Goal: Transaction & Acquisition: Purchase product/service

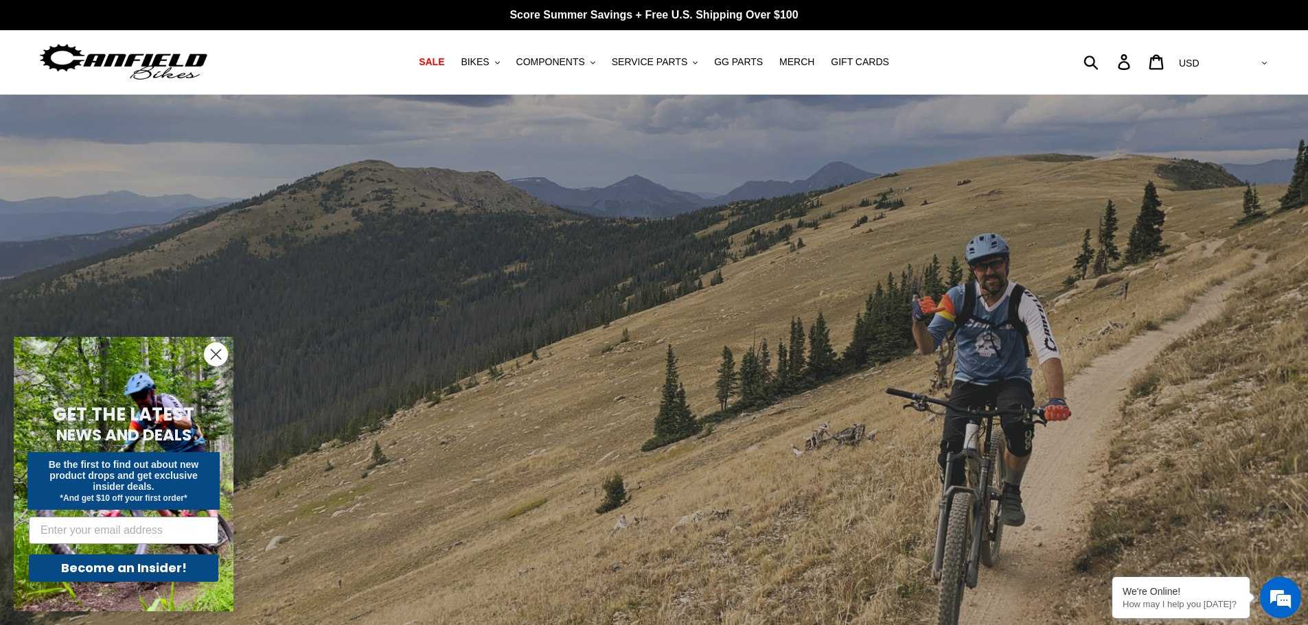
click at [218, 348] on circle "Close dialog" at bounding box center [216, 354] width 23 height 23
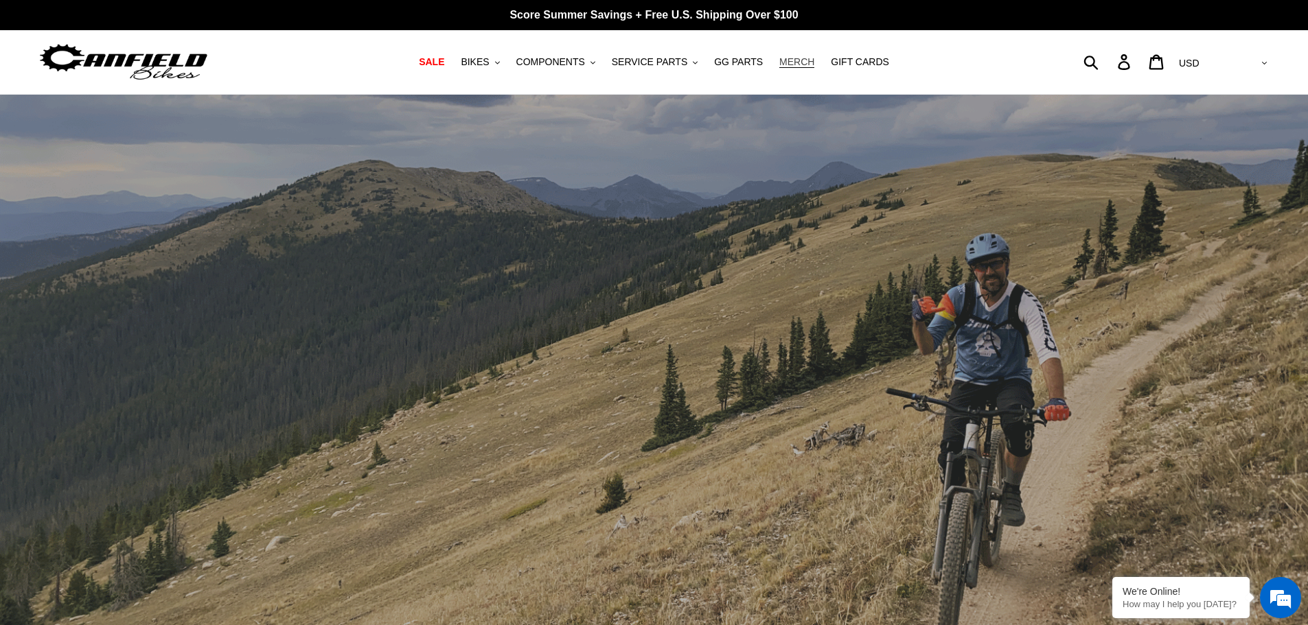
click at [779, 60] on span "MERCH" at bounding box center [796, 62] width 35 height 12
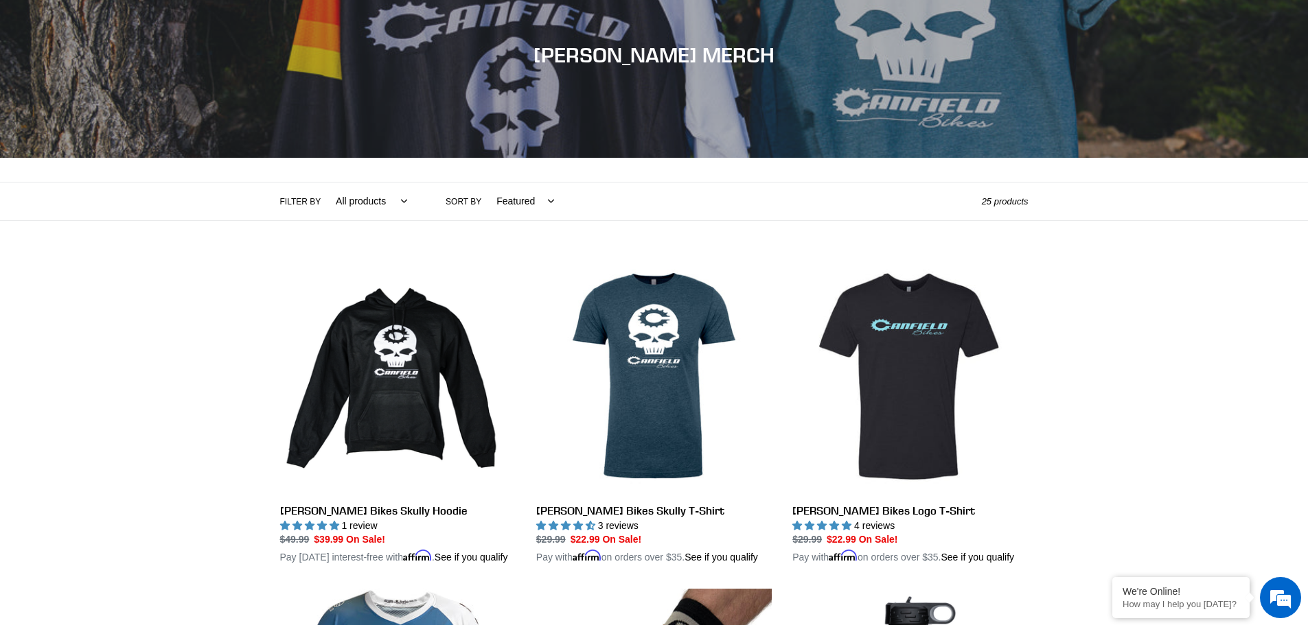
scroll to position [206, 0]
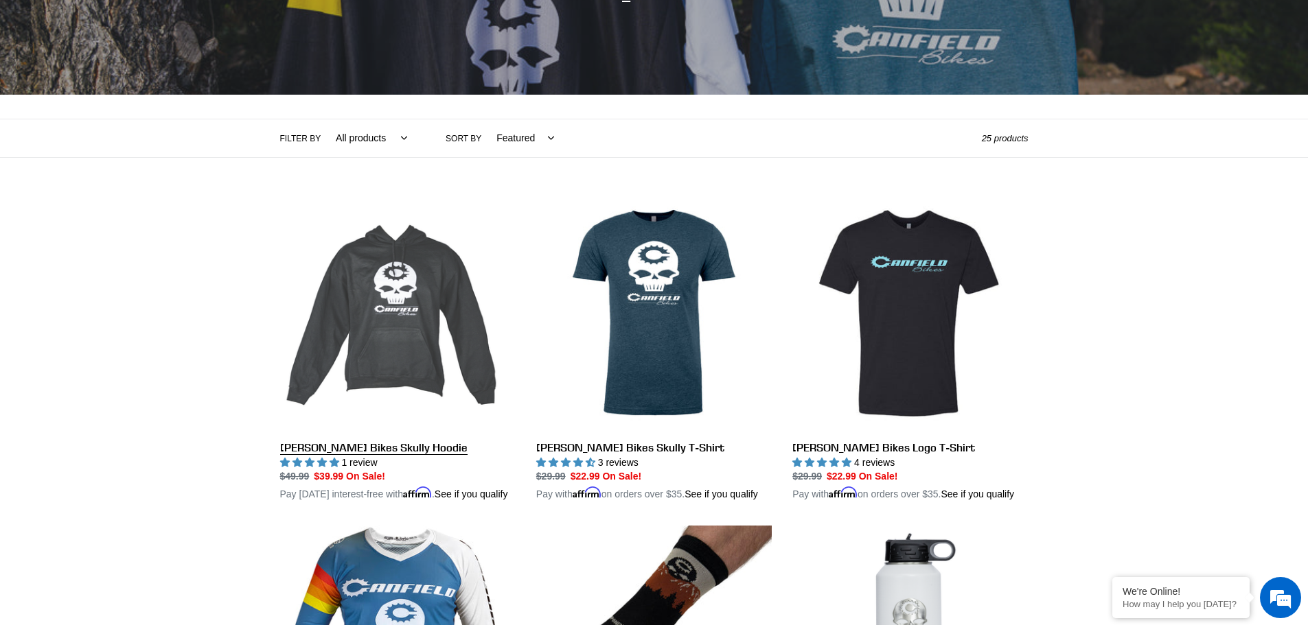
click at [408, 442] on link "[PERSON_NAME] Bikes Skully Hoodie" at bounding box center [397, 349] width 235 height 307
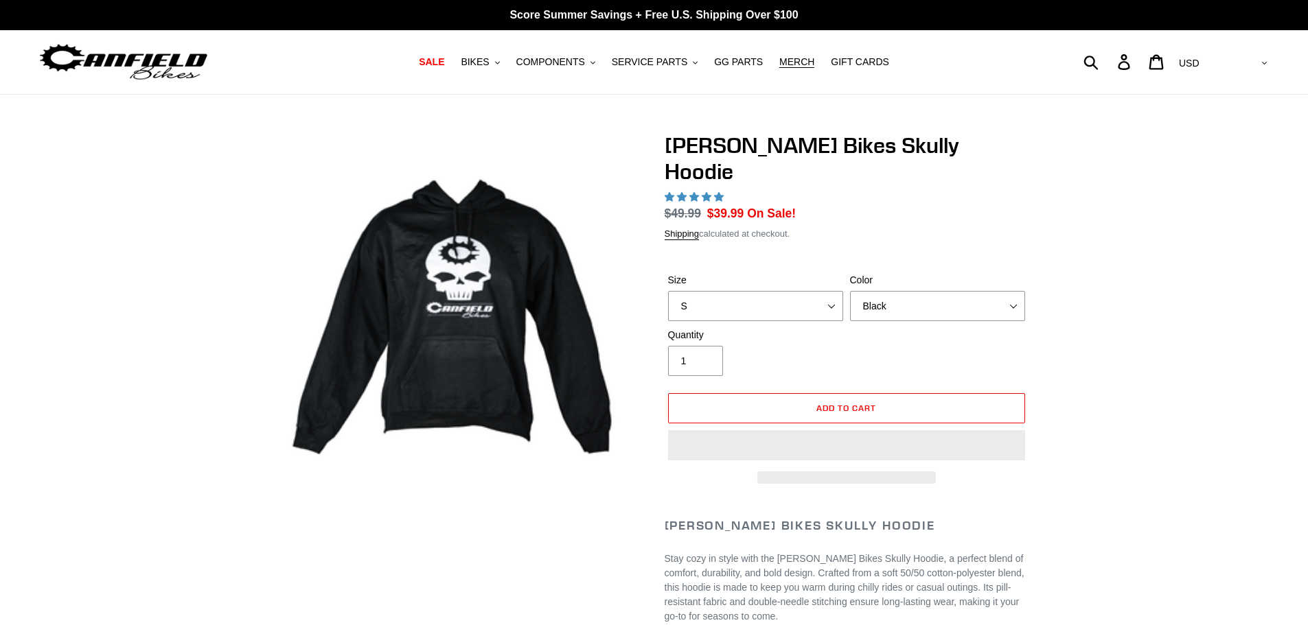
select select "highest-rating"
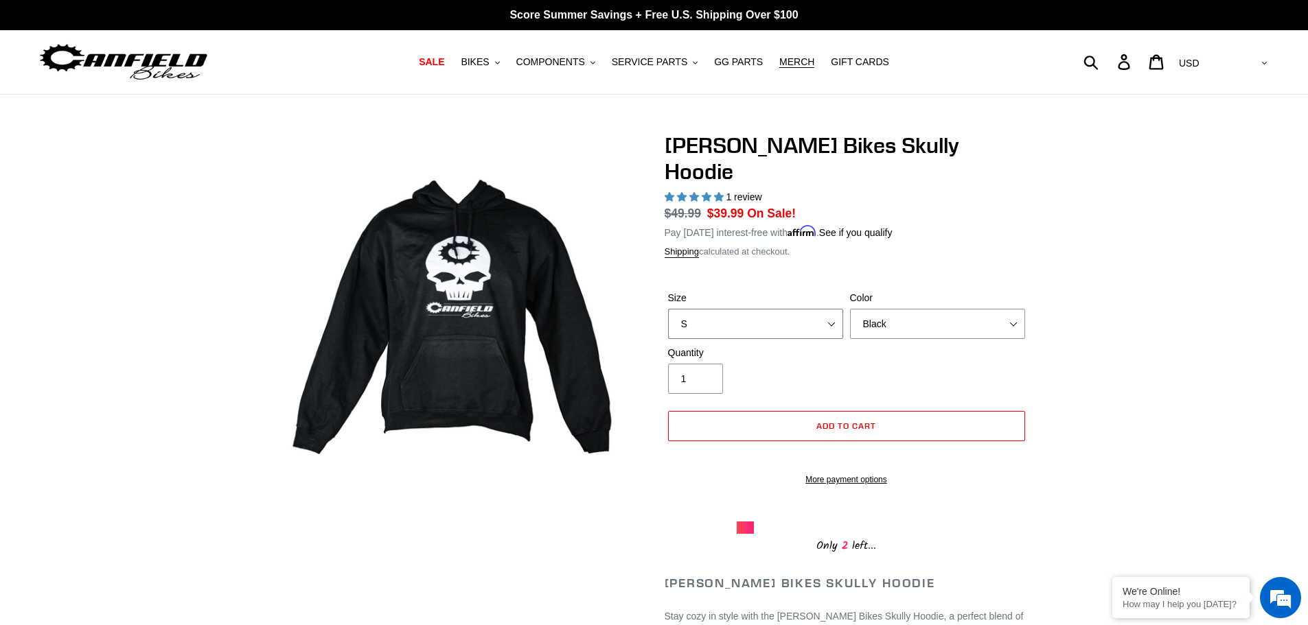
click at [832, 309] on select "S M pre-order ETA 9.20.25 L pre-order ETA 9.20.25 XL pre-order ETA 9.20.25" at bounding box center [755, 324] width 175 height 30
select select "L pre-order ETA 9.20.25"
click at [668, 309] on select "S M pre-order ETA 9.20.25 L pre-order ETA 9.20.25 XL pre-order ETA 9.20.25" at bounding box center [755, 324] width 175 height 30
click at [1011, 309] on select "Black Grey Blue" at bounding box center [937, 324] width 175 height 30
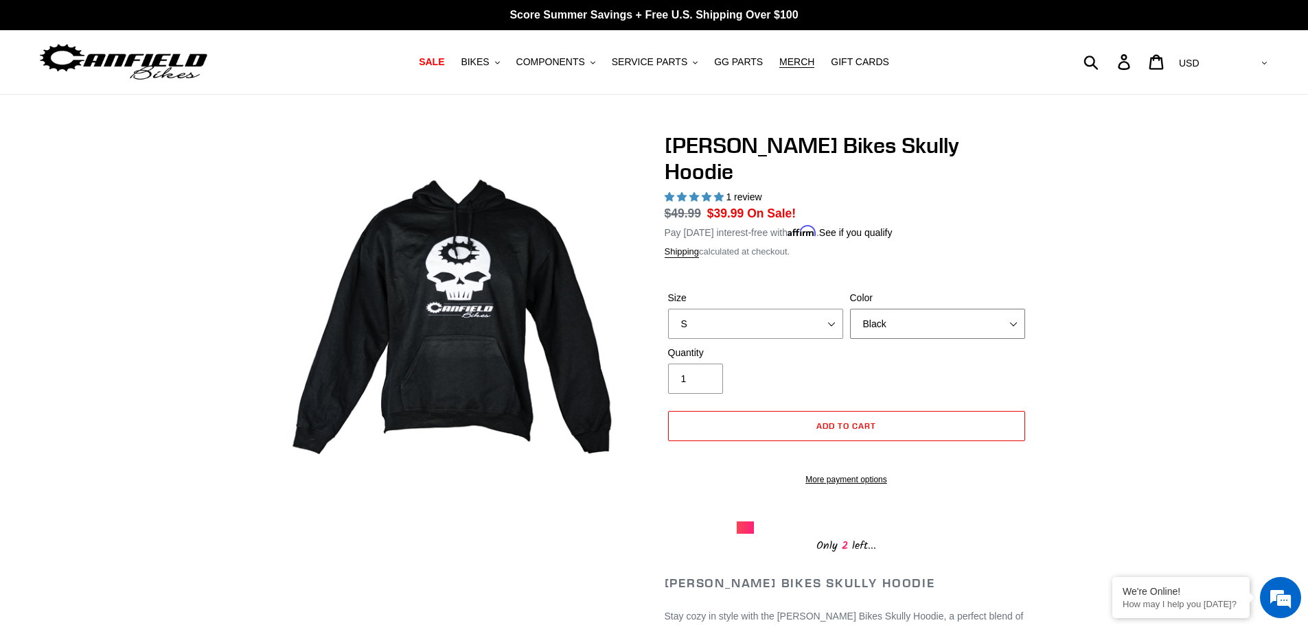
click at [1011, 309] on select "Black Grey Blue" at bounding box center [937, 324] width 175 height 30
click at [850, 309] on select "Black Grey Blue" at bounding box center [937, 324] width 175 height 30
click at [1009, 309] on select "Black Grey Blue" at bounding box center [937, 324] width 175 height 30
click at [850, 309] on select "Black Grey Blue" at bounding box center [937, 324] width 175 height 30
click at [1015, 309] on select "Black Grey Blue" at bounding box center [937, 324] width 175 height 30
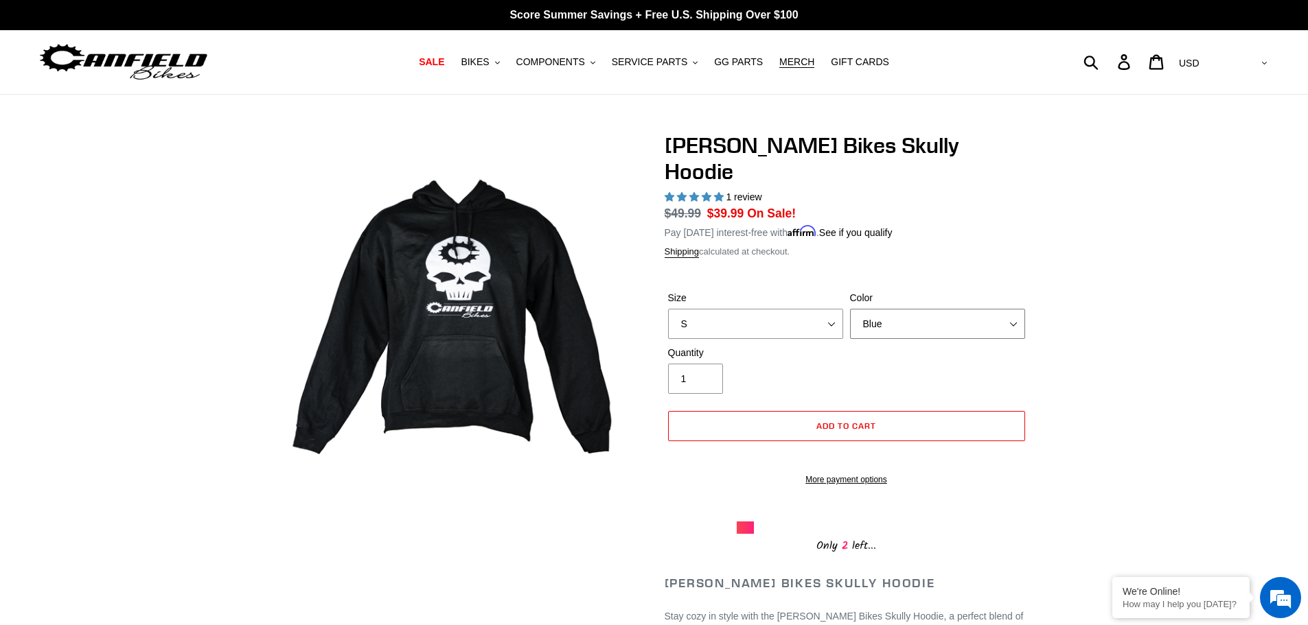
select select "Black"
click at [850, 309] on select "Black Grey Blue" at bounding box center [937, 324] width 175 height 30
click at [834, 309] on select "S M pre-order ETA 9.20.25 L pre-order ETA 9.20.25 XL pre-order ETA 9.20.25" at bounding box center [755, 324] width 175 height 30
select select "XL pre-order ETA 9.20.25"
click at [668, 309] on select "S M pre-order ETA 9.20.25 L pre-order ETA 9.20.25 XL pre-order ETA 9.20.25" at bounding box center [755, 324] width 175 height 30
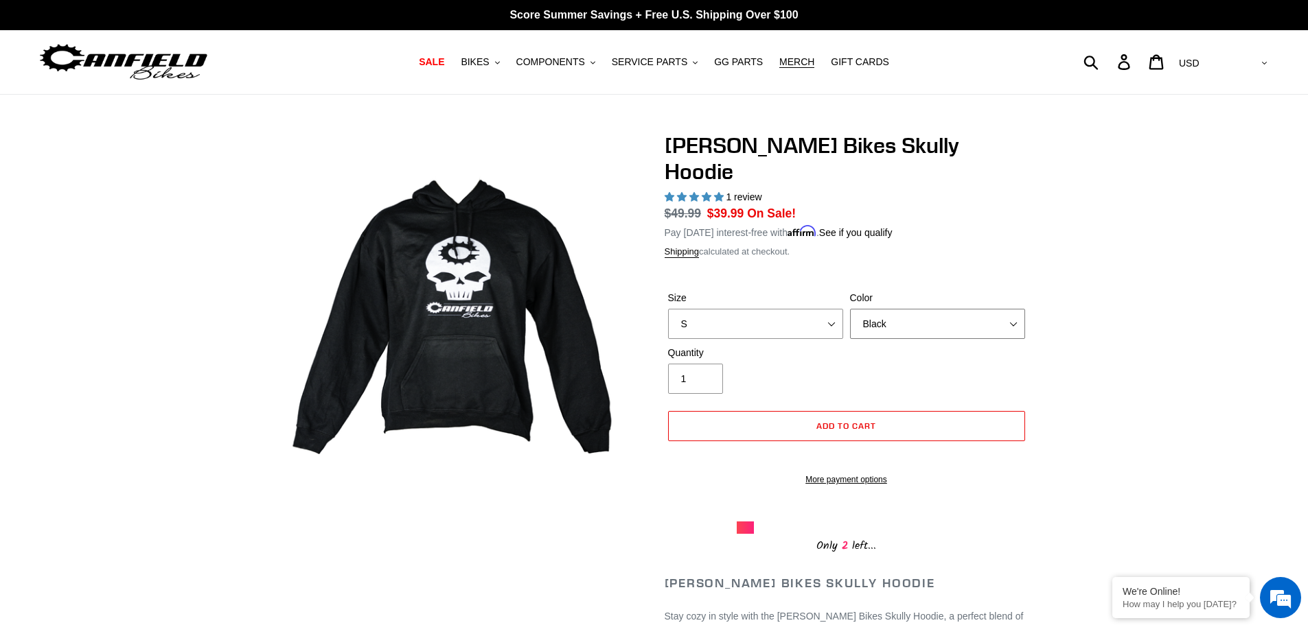
click at [1012, 309] on select "Black Grey Blue" at bounding box center [937, 324] width 175 height 30
click at [850, 309] on select "Black Grey Blue" at bounding box center [937, 324] width 175 height 30
click at [1011, 309] on select "Black Grey Blue" at bounding box center [937, 324] width 175 height 30
select select "Blue"
click at [850, 309] on select "Black Grey Blue" at bounding box center [937, 324] width 175 height 30
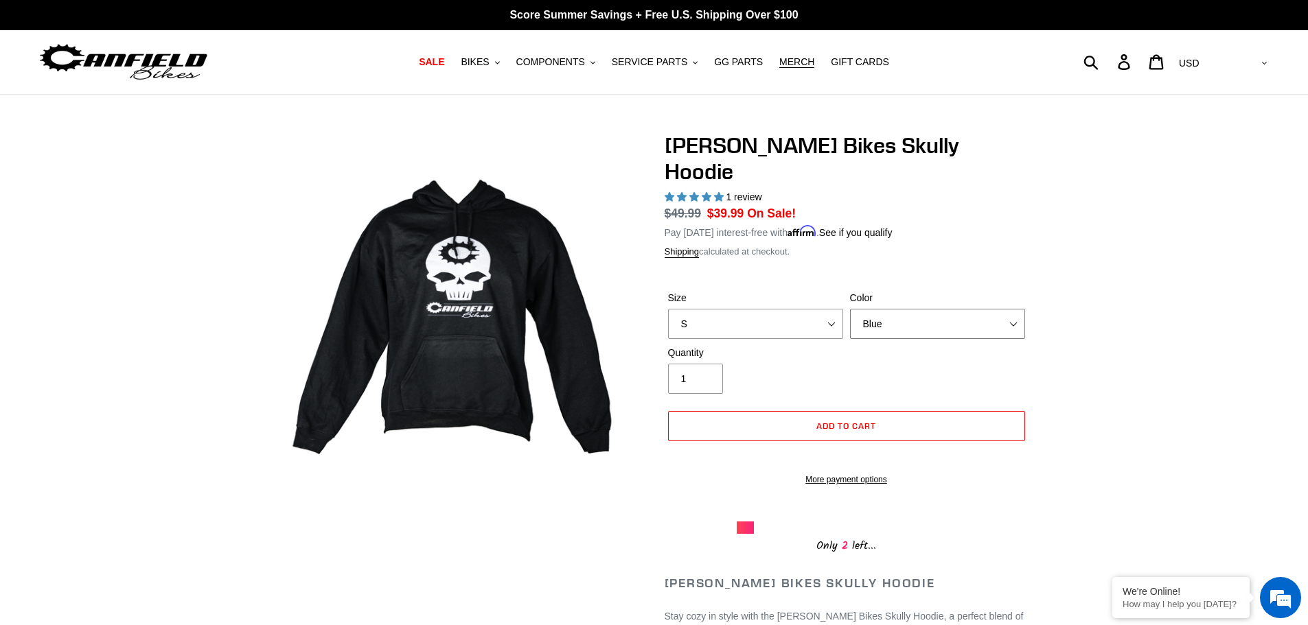
click at [1010, 309] on select "Black Grey Blue" at bounding box center [937, 324] width 175 height 30
click at [833, 309] on select "S M pre-order ETA 9.20.25 L pre-order ETA 9.20.25 XL pre-order ETA 9.20.25" at bounding box center [755, 324] width 175 height 30
select select "L pre-order ETA 9.20.25"
click at [668, 309] on select "S M pre-order ETA 9.20.25 L pre-order ETA 9.20.25 XL pre-order ETA 9.20.25" at bounding box center [755, 324] width 175 height 30
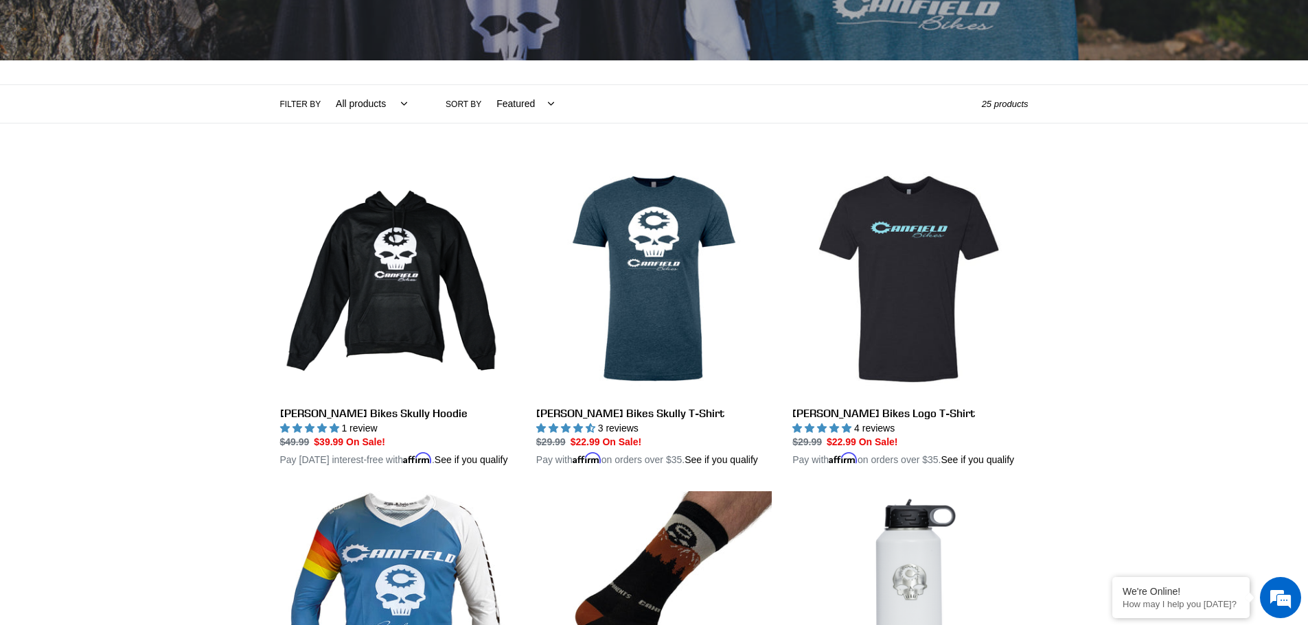
scroll to position [275, 0]
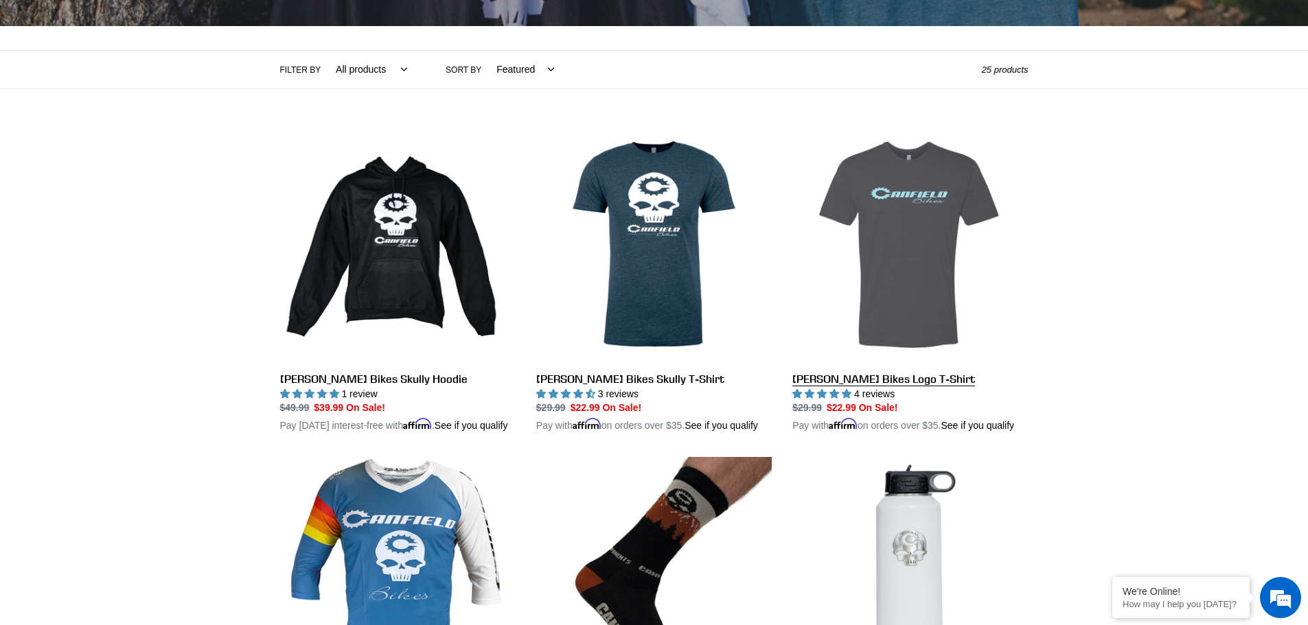
click at [892, 376] on link "[PERSON_NAME] Bikes Logo T-Shirt" at bounding box center [909, 280] width 235 height 307
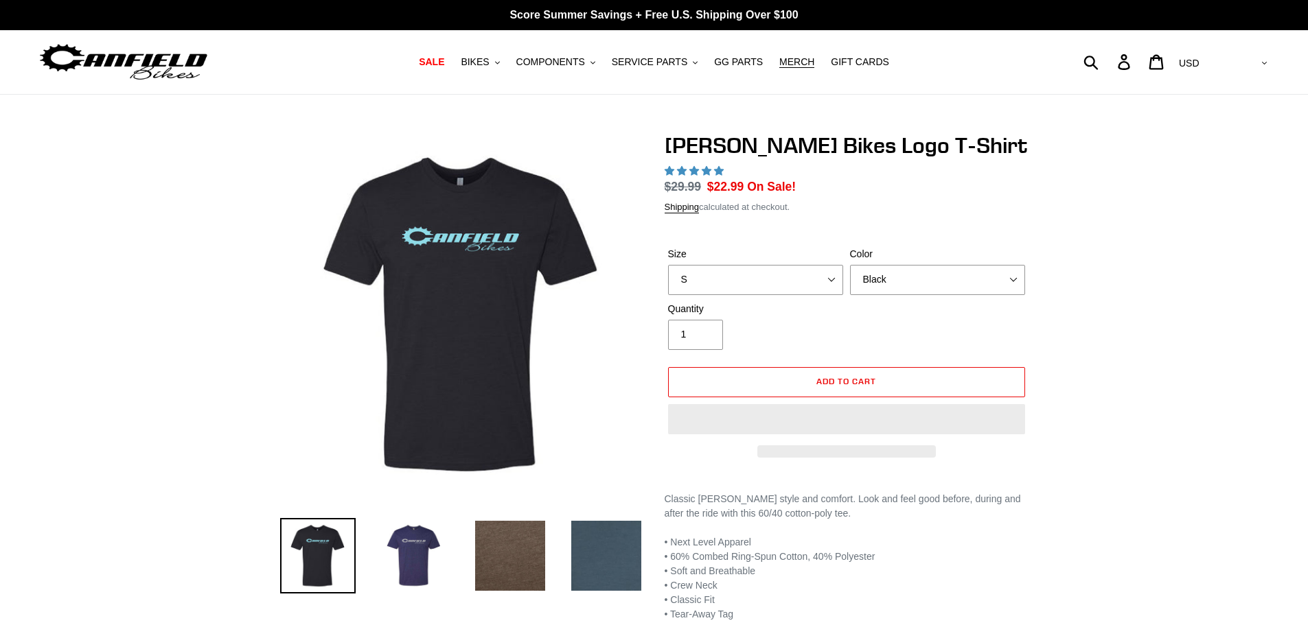
select select "highest-rating"
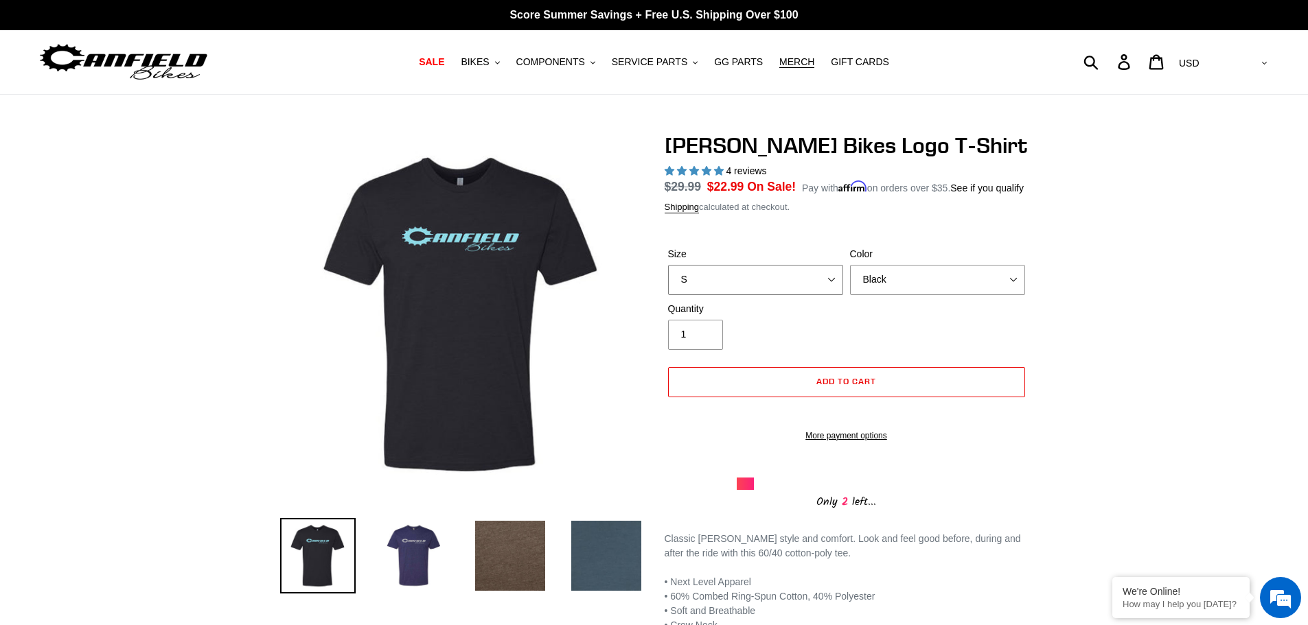
click at [831, 281] on select "S M L pre-order ETA [DATE] XL pre-order ETA [DATE] 2XL pre-order ETA [DATE]" at bounding box center [755, 280] width 175 height 30
select select "XL pre-order ETA [DATE]"
click at [668, 265] on select "S M L pre-order ETA [DATE] XL pre-order ETA [DATE] 2XL pre-order ETA [DATE]" at bounding box center [755, 280] width 175 height 30
click at [1015, 281] on select "Black Brown [GEOGRAPHIC_DATA] Storm Blue" at bounding box center [937, 280] width 175 height 30
click at [850, 265] on select "Black Brown Indigo Storm Blue" at bounding box center [937, 280] width 175 height 30
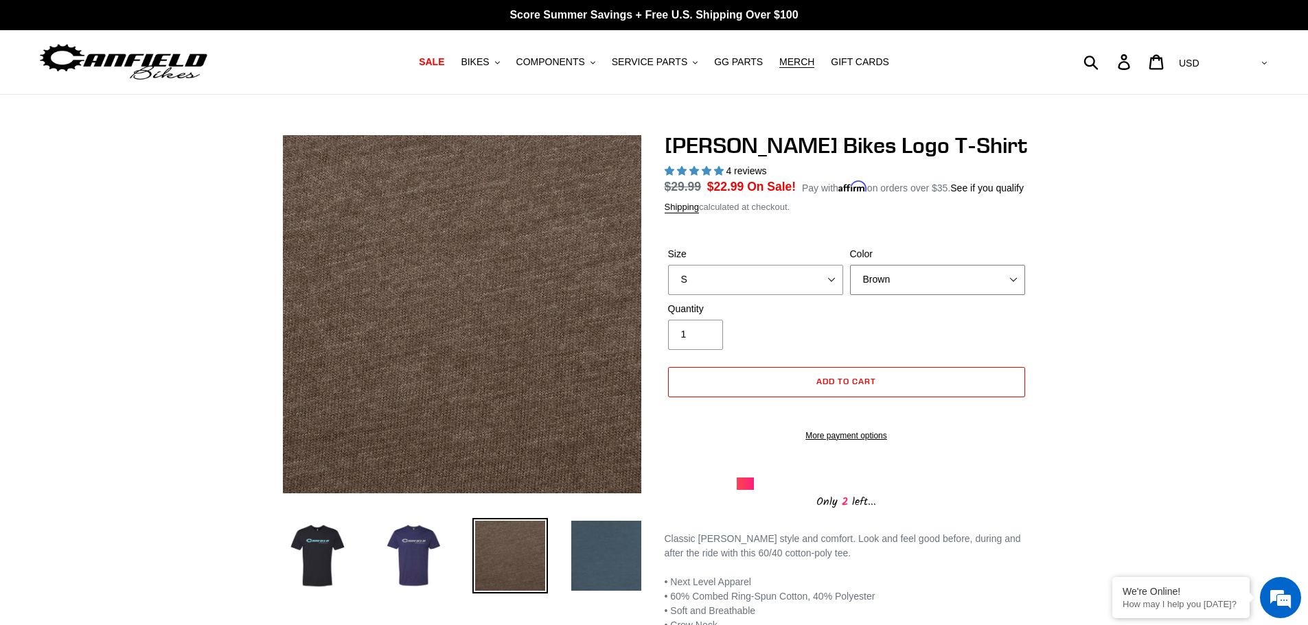
click at [1004, 273] on select "Black Brown Indigo Storm Blue" at bounding box center [937, 280] width 175 height 30
click at [850, 265] on select "Black Brown Indigo Storm Blue" at bounding box center [937, 280] width 175 height 30
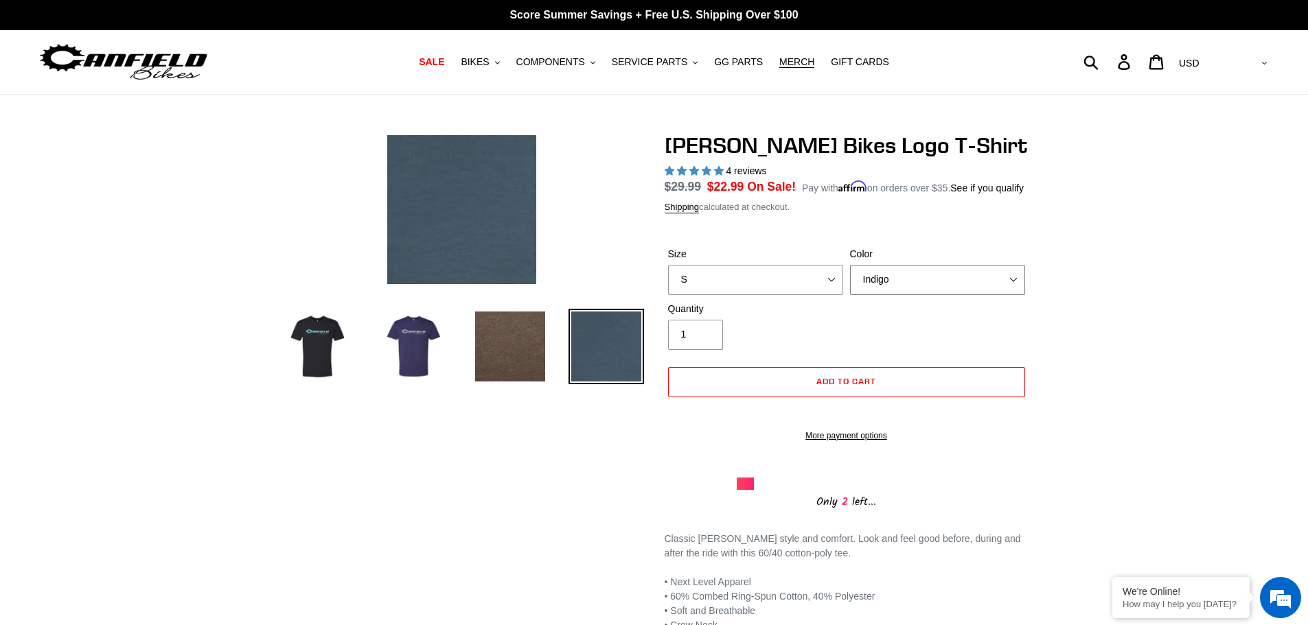
click at [1010, 281] on select "Black Brown Indigo Storm Blue" at bounding box center [937, 280] width 175 height 30
select select "Storm Blue"
click at [850, 265] on select "Black Brown Indigo Storm Blue" at bounding box center [937, 280] width 175 height 30
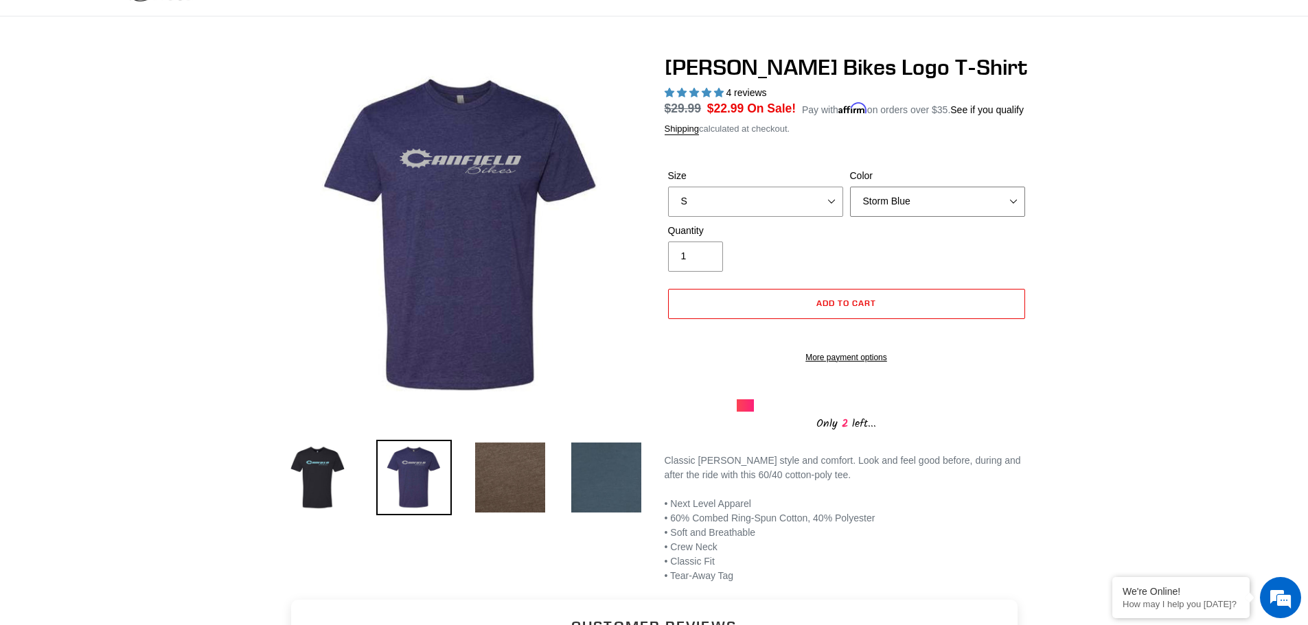
scroll to position [69, 0]
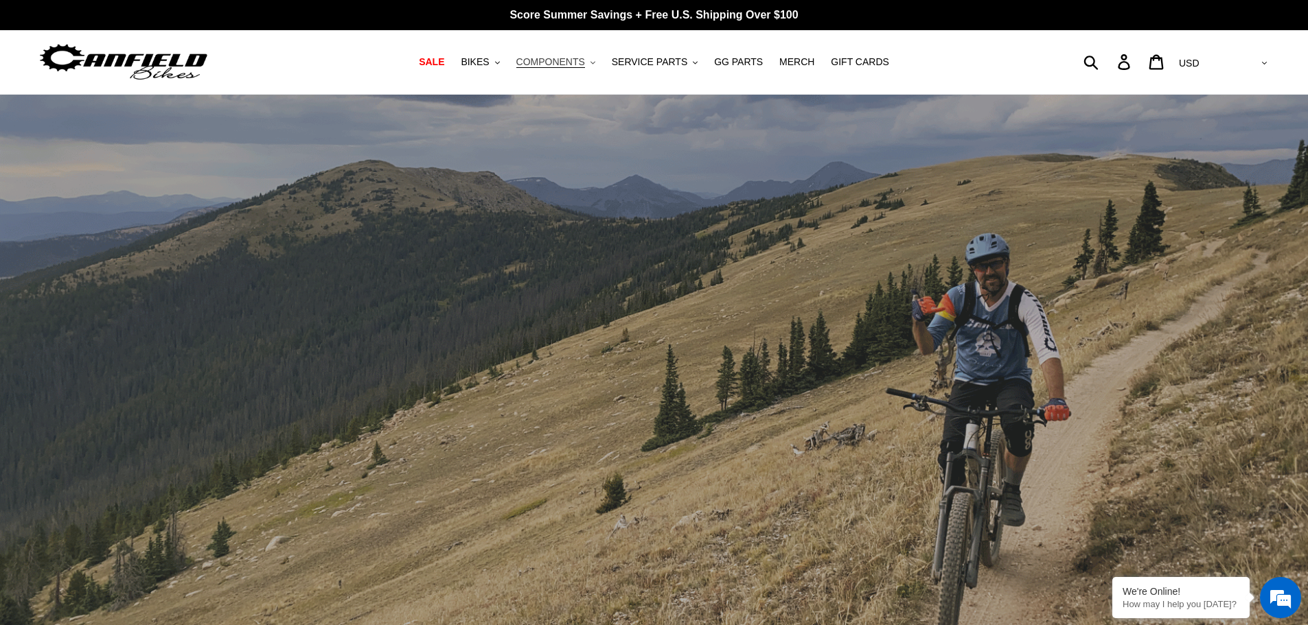
click at [538, 62] on span "COMPONENTS" at bounding box center [550, 62] width 69 height 12
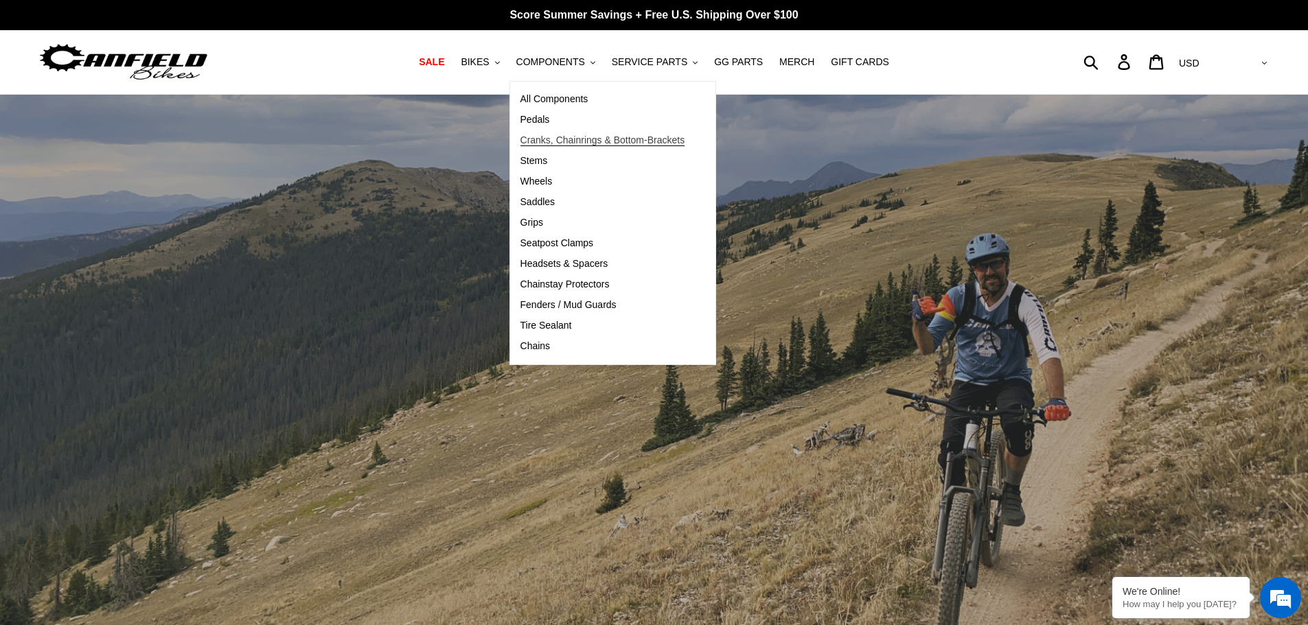
click at [553, 137] on span "Cranks, Chainrings & Bottom-Brackets" at bounding box center [602, 141] width 165 height 12
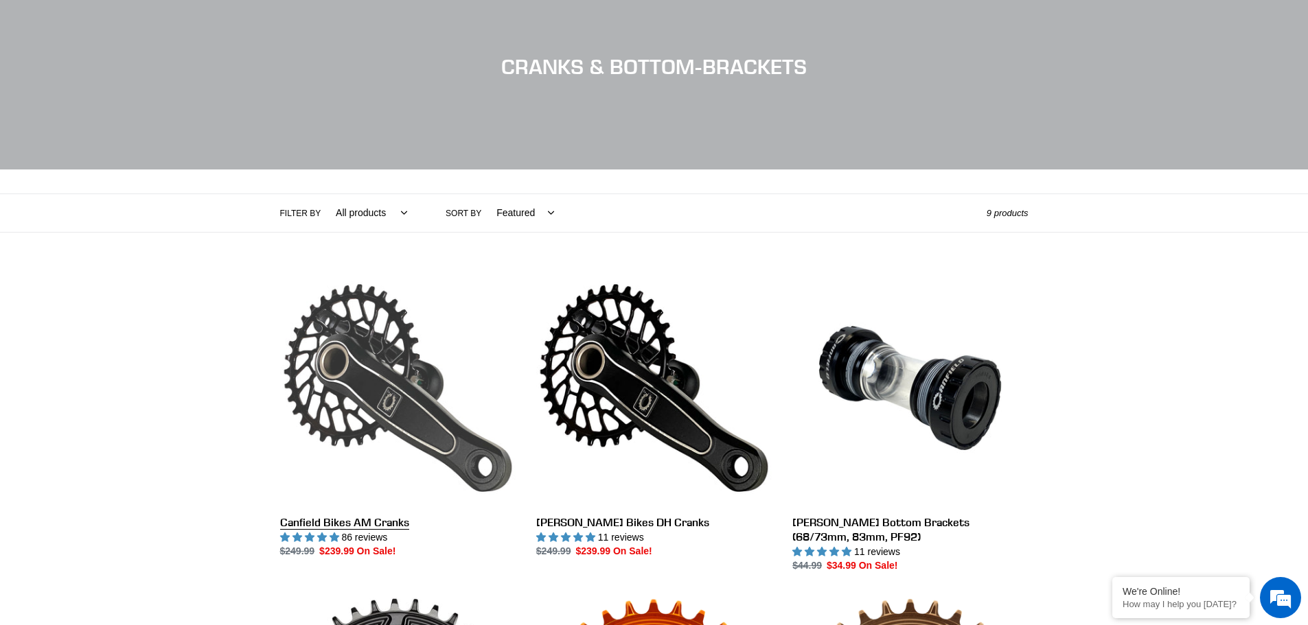
scroll to position [137, 0]
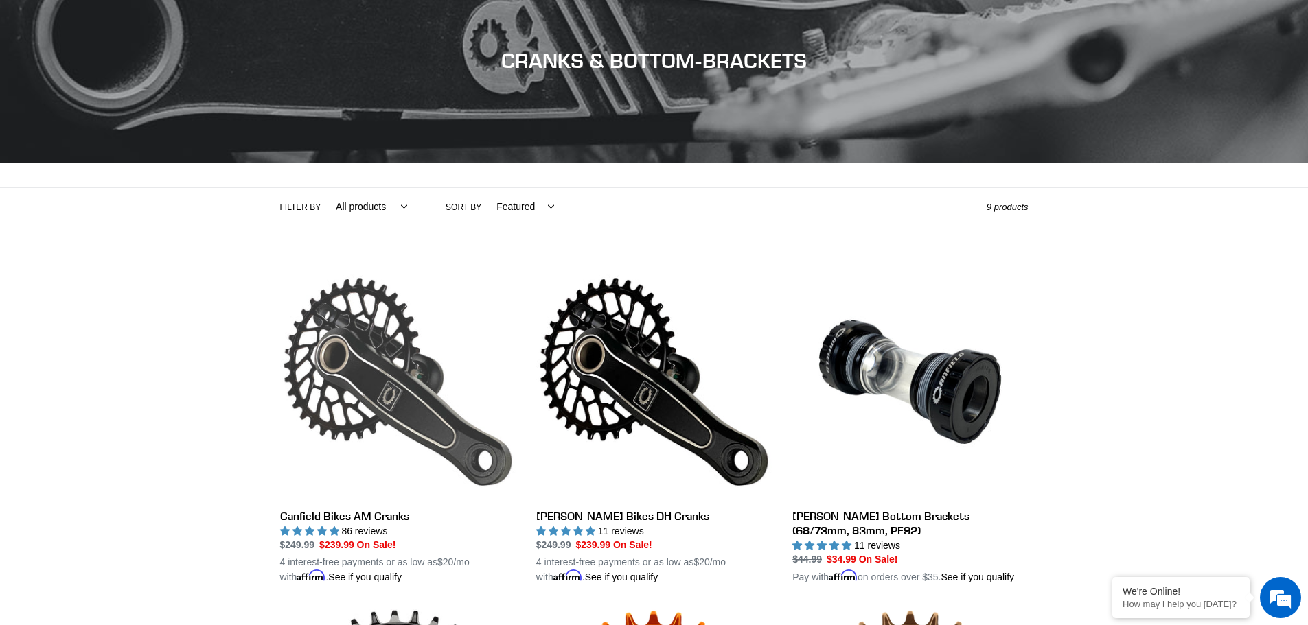
click at [333, 520] on link "Canfield Bikes AM Cranks" at bounding box center [397, 424] width 235 height 321
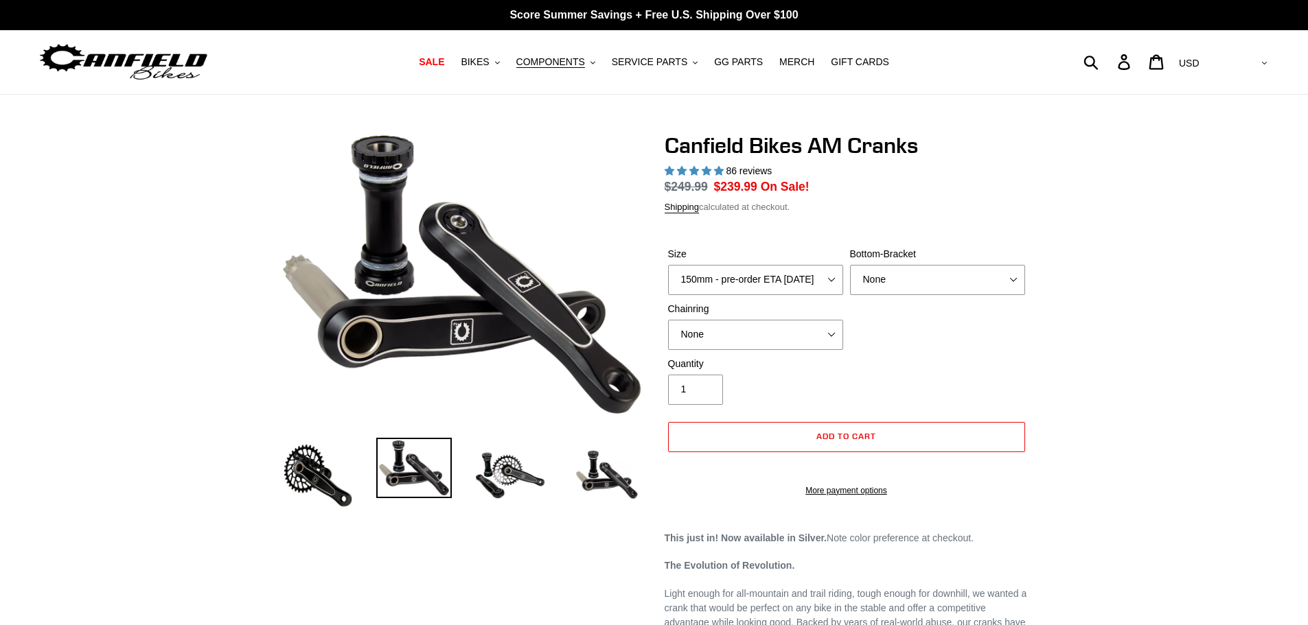
select select "highest-rating"
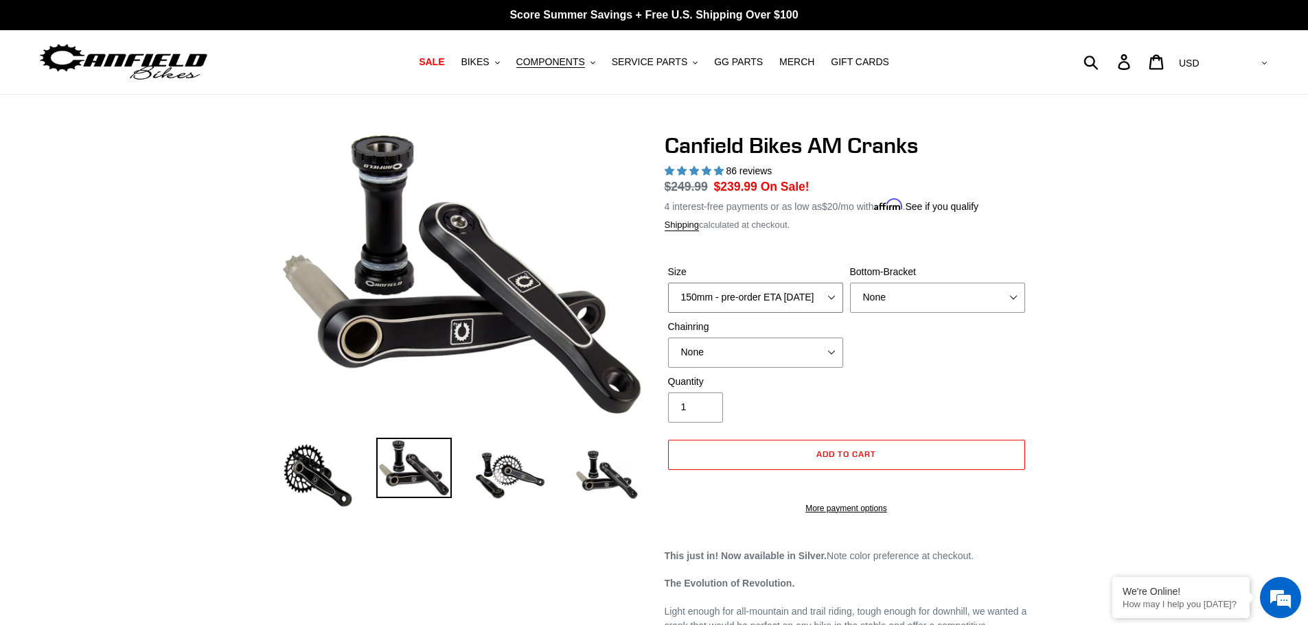
click at [832, 294] on select "150mm - pre-order ETA [DATE] 155mm - pre-order ETA [DATE] 160mm - pre-order ETA…" at bounding box center [755, 298] width 175 height 30
select select "165mm - pre-order ETA [DATE]"
click at [668, 283] on select "150mm - pre-order ETA [DATE] 155mm - pre-order ETA [DATE] 160mm - pre-order ETA…" at bounding box center [755, 298] width 175 height 30
click at [826, 351] on select "None 30t Round (Boost 148) 30t Oval (Boost 148) 32t Round (Boost 148) 32t Oval …" at bounding box center [755, 353] width 175 height 30
